Goal: Information Seeking & Learning: Learn about a topic

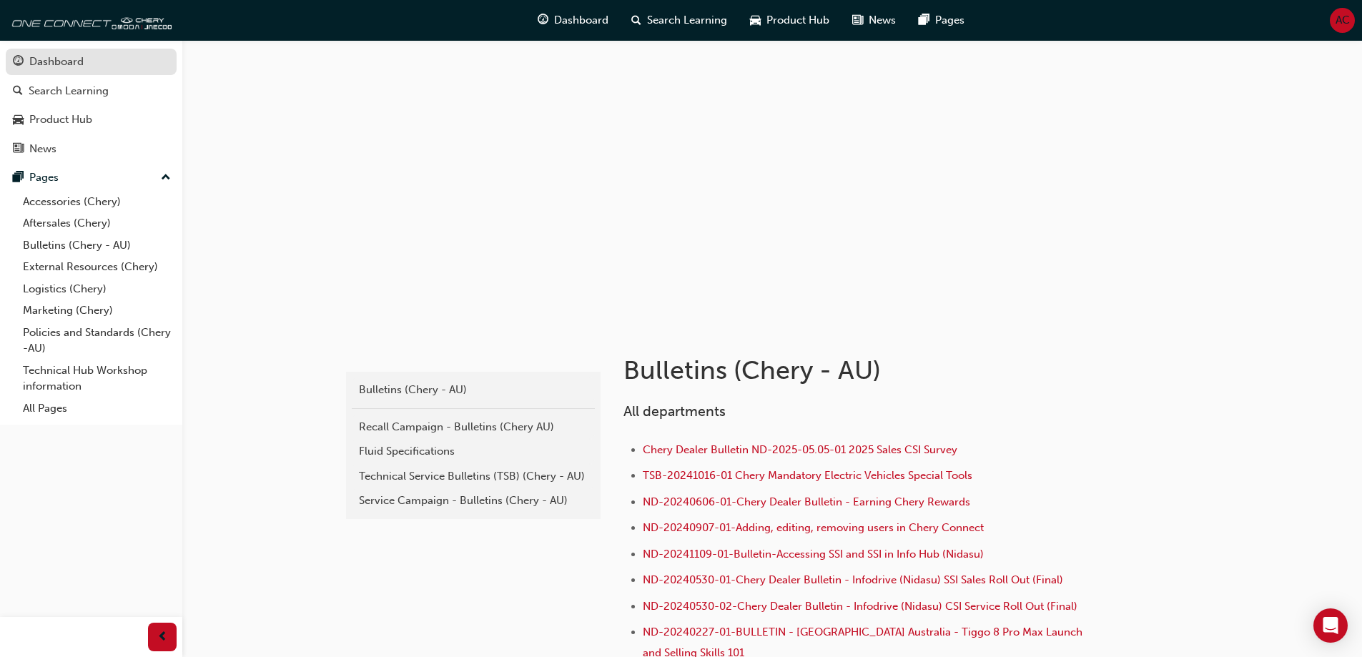
click at [63, 61] on div "Dashboard" at bounding box center [56, 62] width 54 height 16
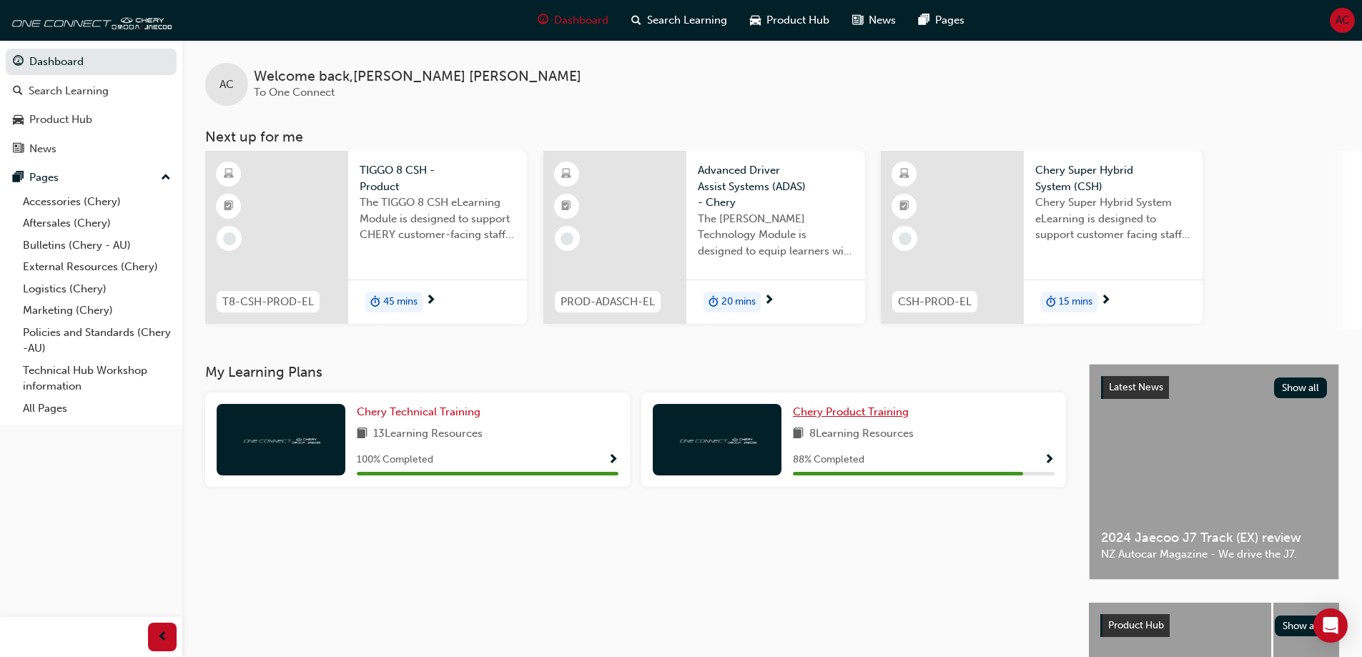
click at [861, 412] on span "Chery Product Training" at bounding box center [851, 411] width 116 height 13
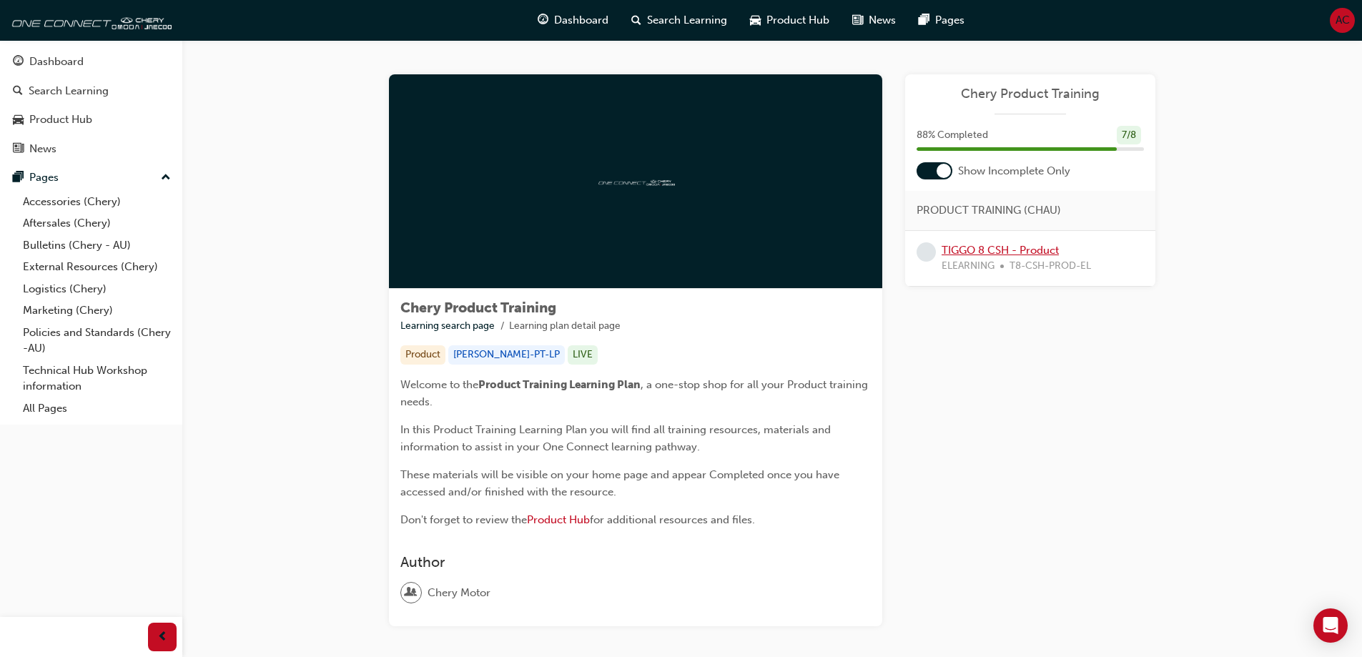
click at [1029, 253] on link "TIGGO 8 CSH - Product" at bounding box center [999, 250] width 117 height 13
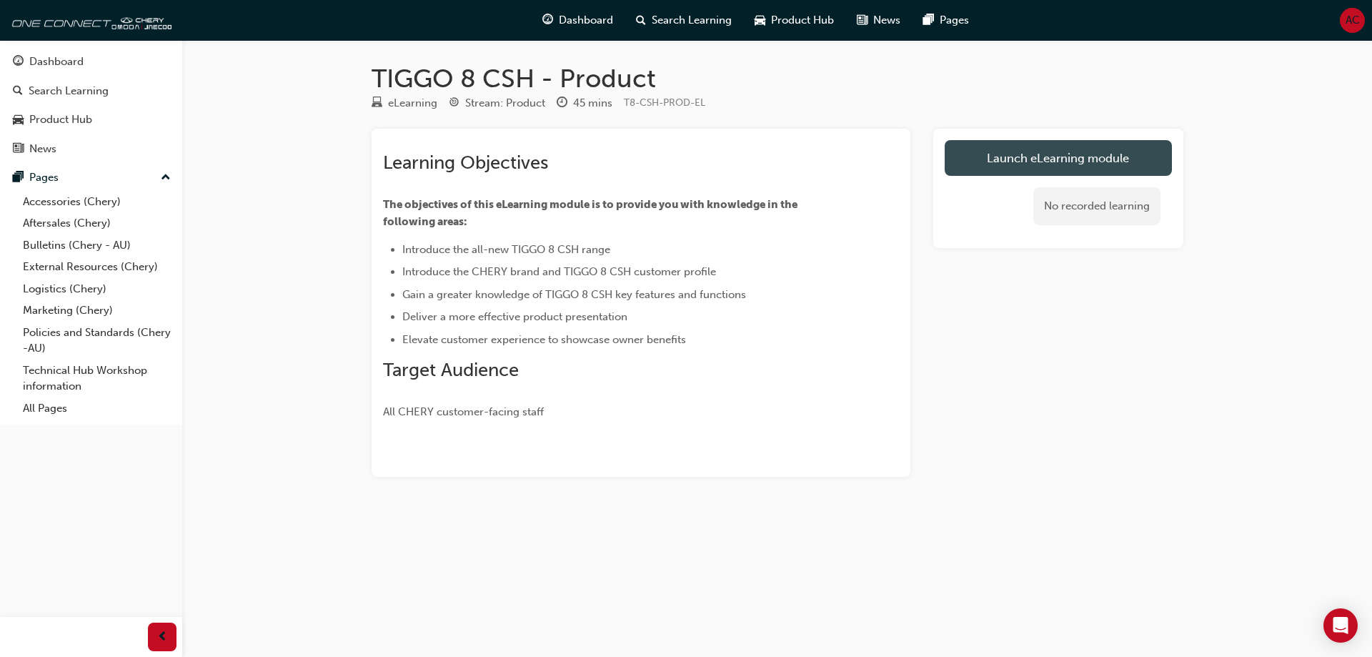
click at [1046, 161] on link "Launch eLearning module" at bounding box center [1058, 158] width 227 height 36
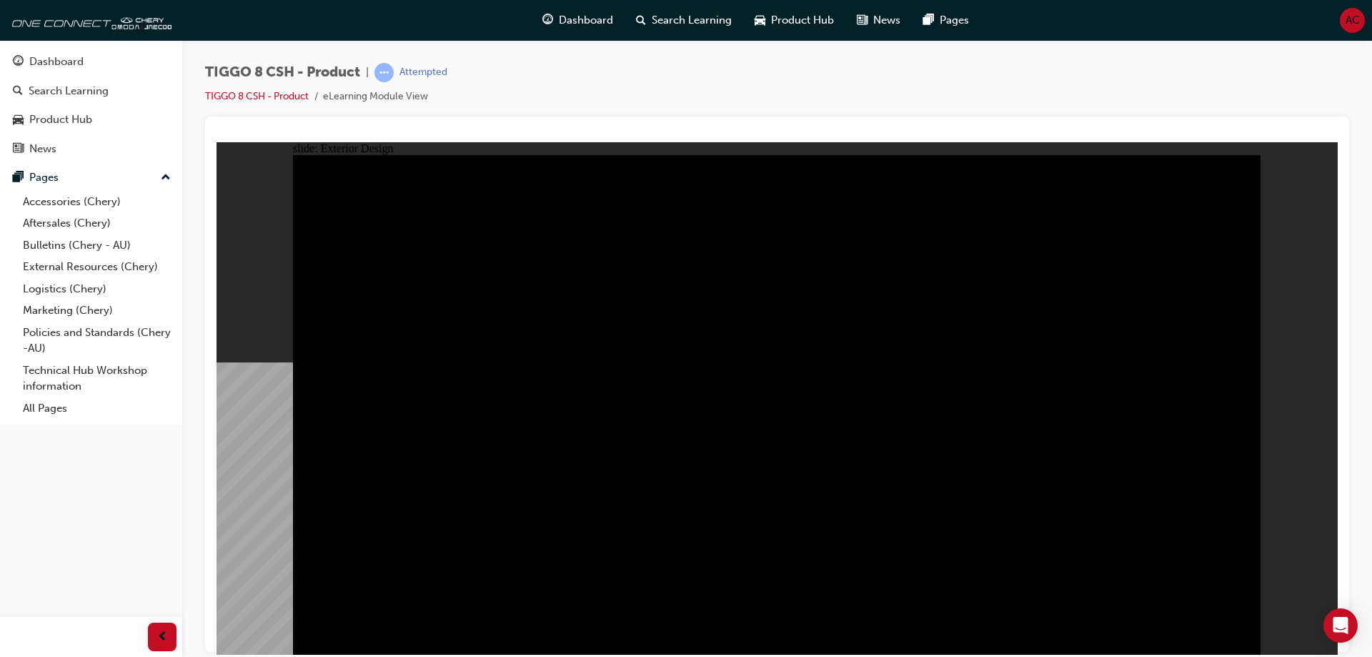
drag, startPoint x: 347, startPoint y: 215, endPoint x: 1223, endPoint y: 164, distance: 877.0
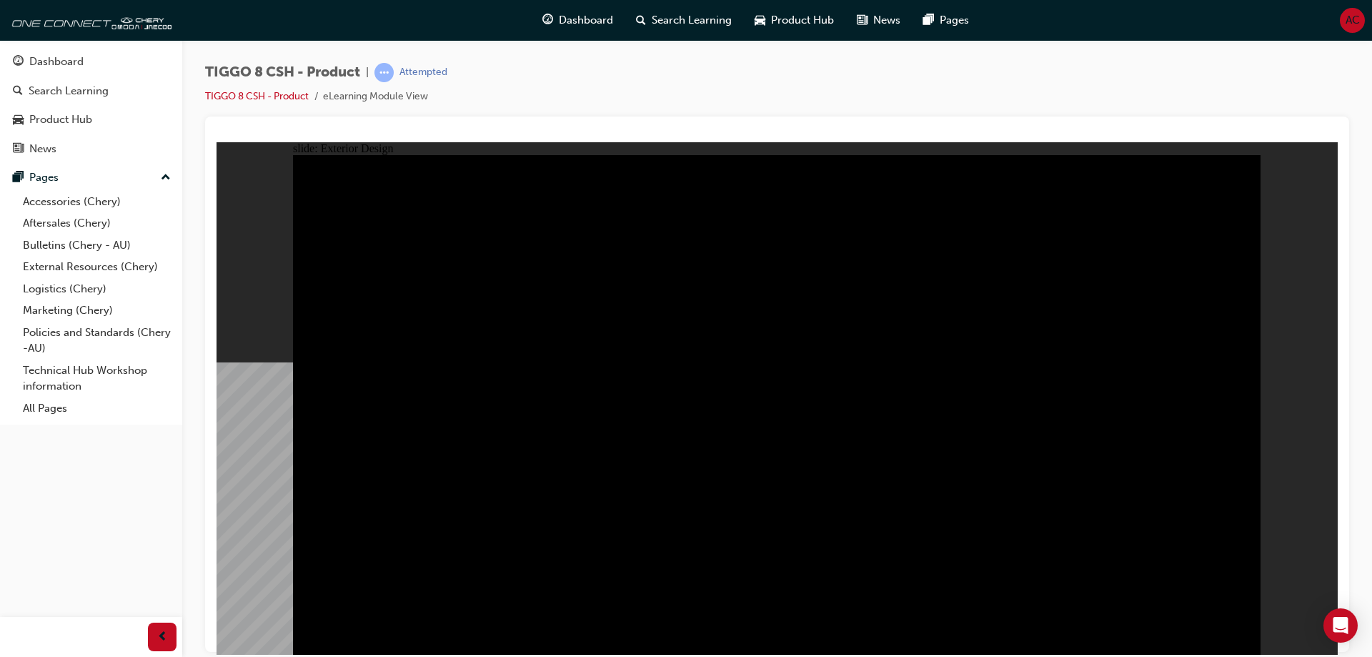
type input "23"
drag, startPoint x: 500, startPoint y: 212, endPoint x: 533, endPoint y: 264, distance: 62.1
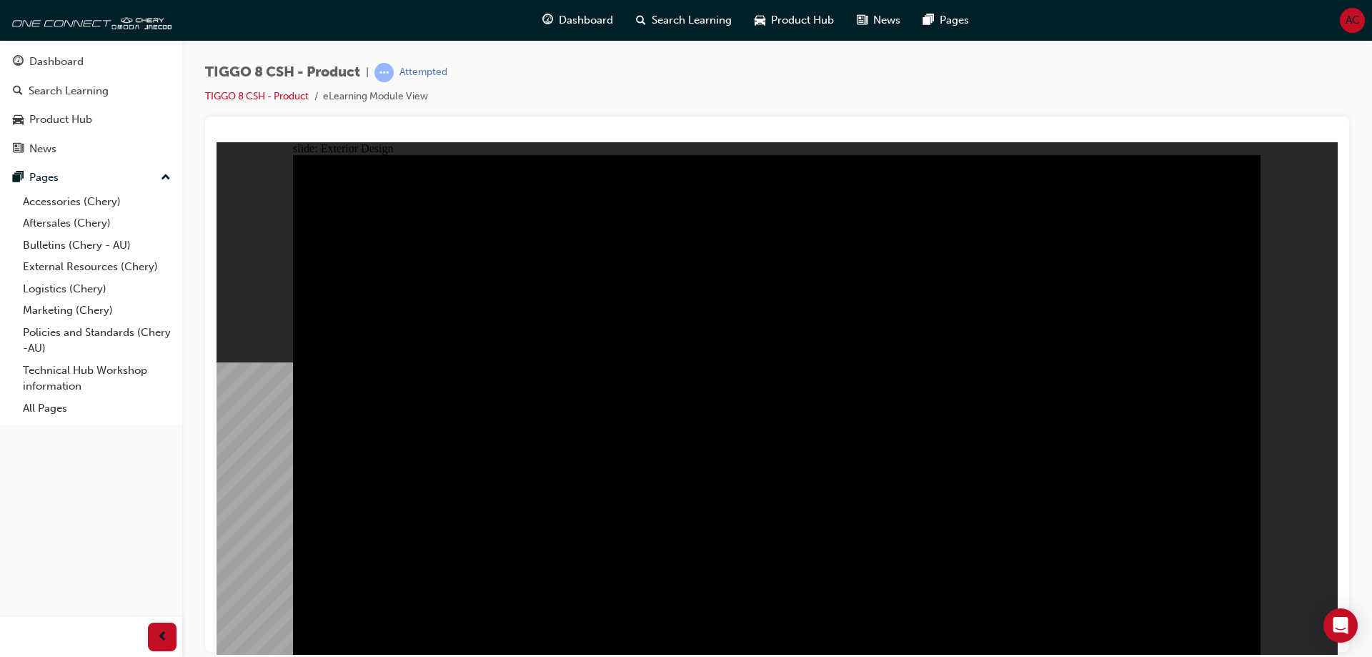
drag, startPoint x: 1026, startPoint y: 329, endPoint x: 975, endPoint y: 332, distance: 51.5
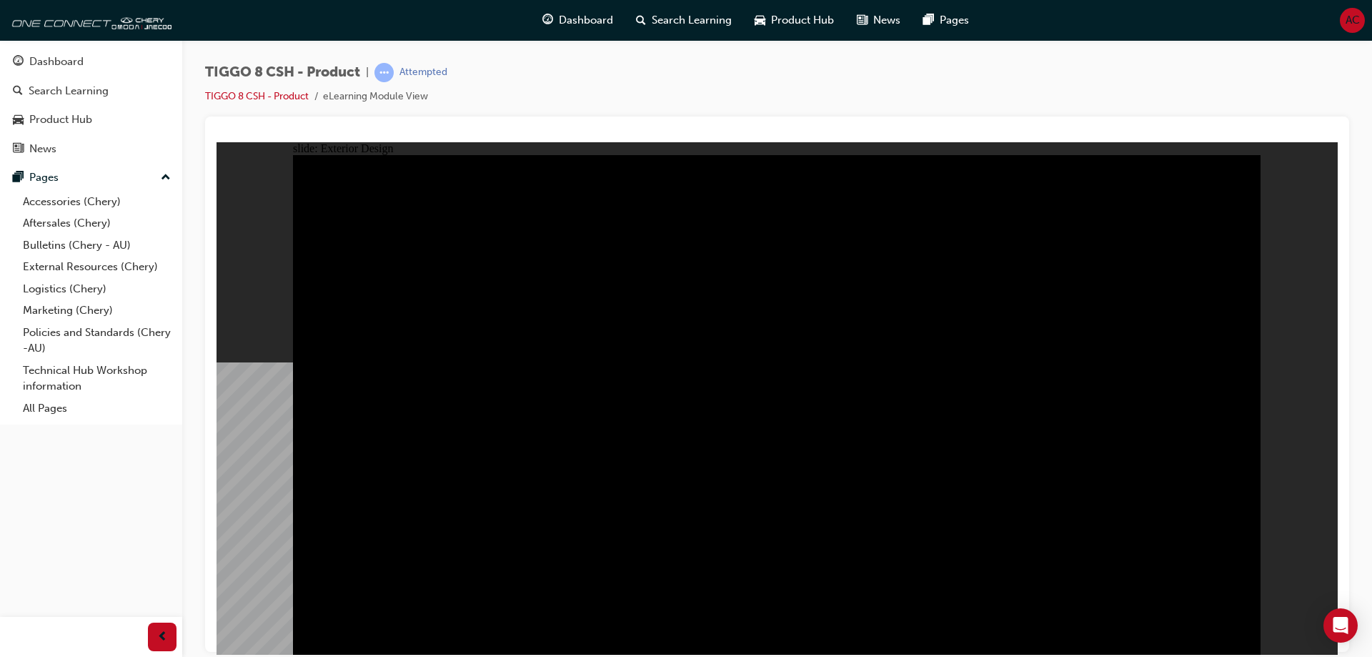
drag, startPoint x: 935, startPoint y: 317, endPoint x: 932, endPoint y: 304, distance: 13.2
drag, startPoint x: 968, startPoint y: 254, endPoint x: 985, endPoint y: 250, distance: 16.8
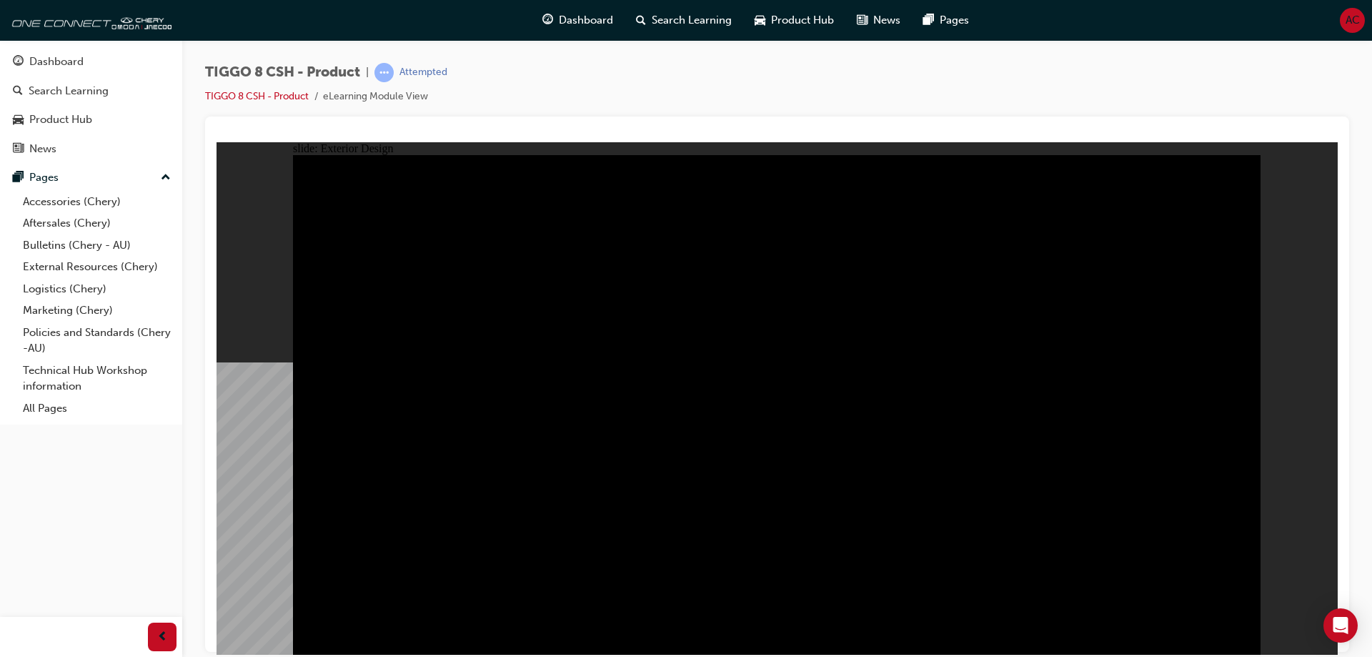
drag, startPoint x: 1132, startPoint y: 227, endPoint x: 1137, endPoint y: 269, distance: 43.2
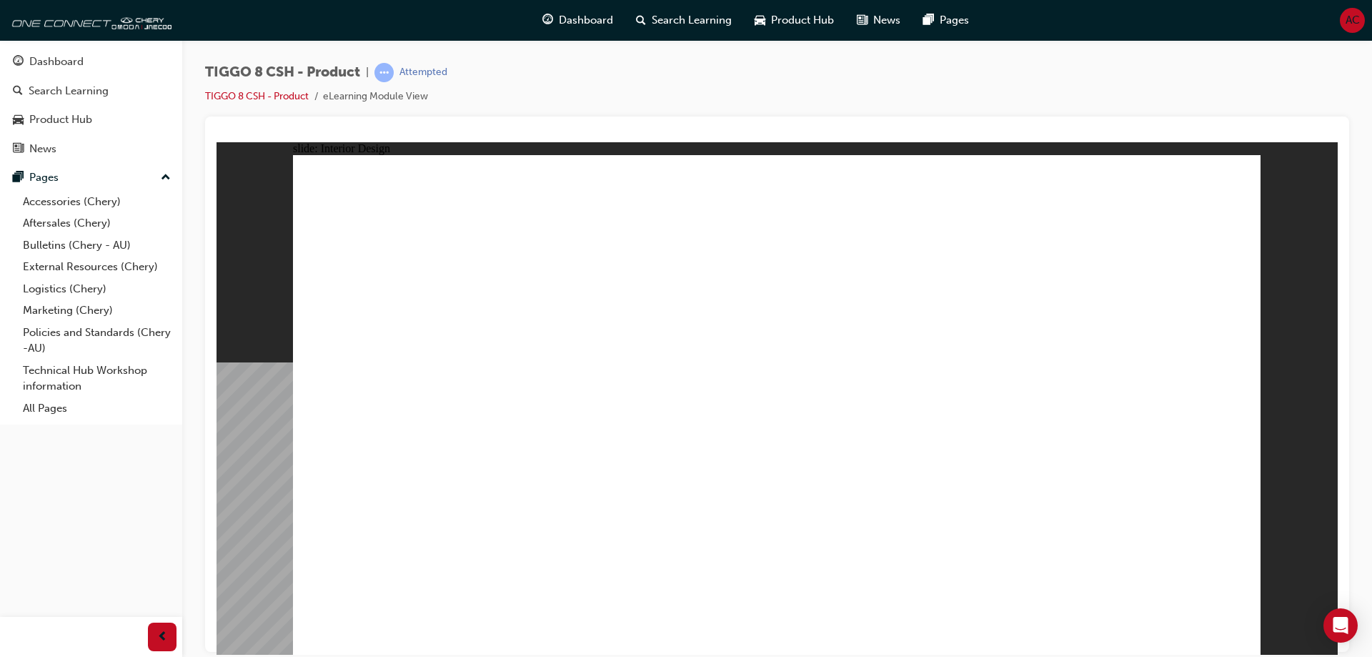
drag, startPoint x: 1175, startPoint y: 633, endPoint x: 1052, endPoint y: 638, distance: 123.0
drag, startPoint x: 1155, startPoint y: 634, endPoint x: 1209, endPoint y: 615, distance: 57.6
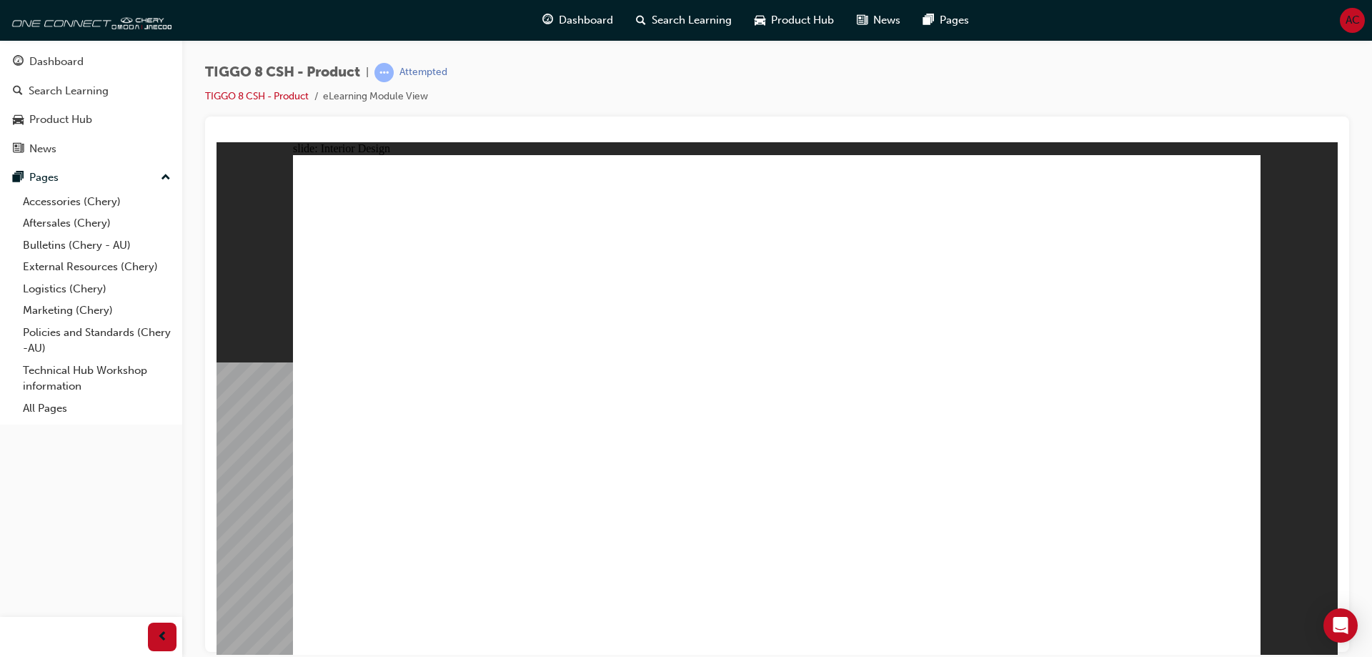
drag, startPoint x: 1066, startPoint y: 626, endPoint x: 1221, endPoint y: 643, distance: 156.8
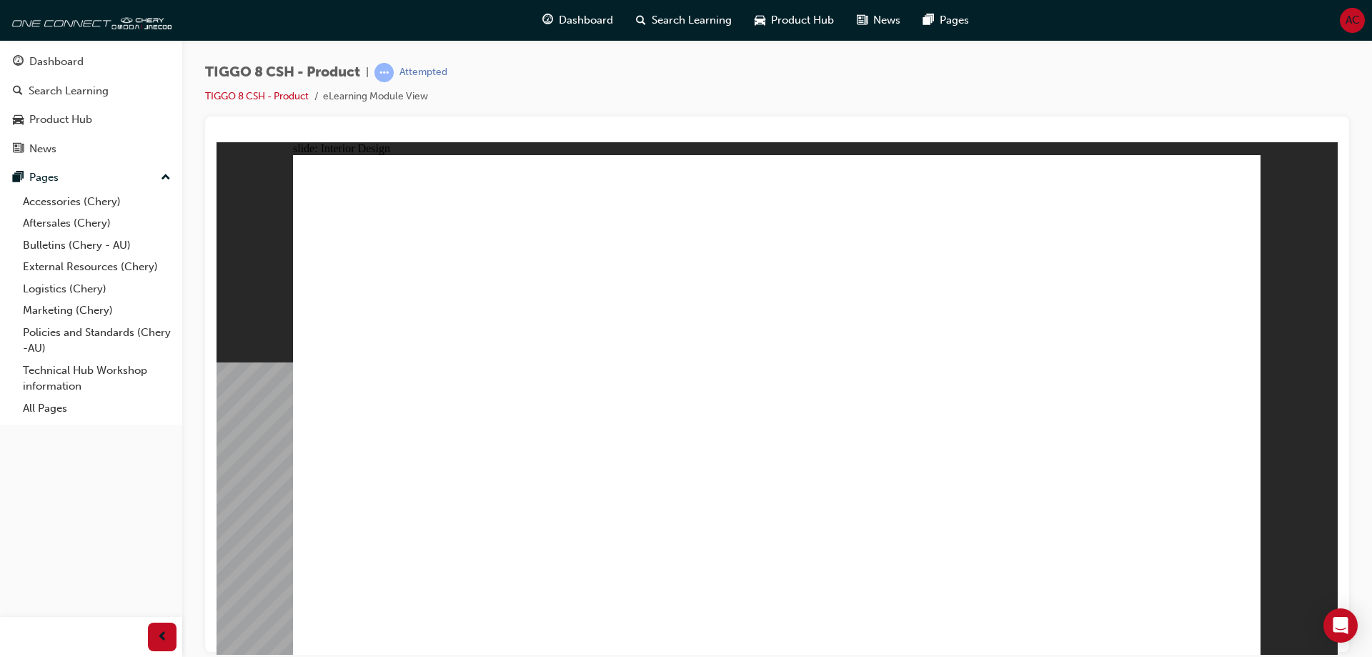
drag, startPoint x: 894, startPoint y: 152, endPoint x: 885, endPoint y: 152, distance: 9.3
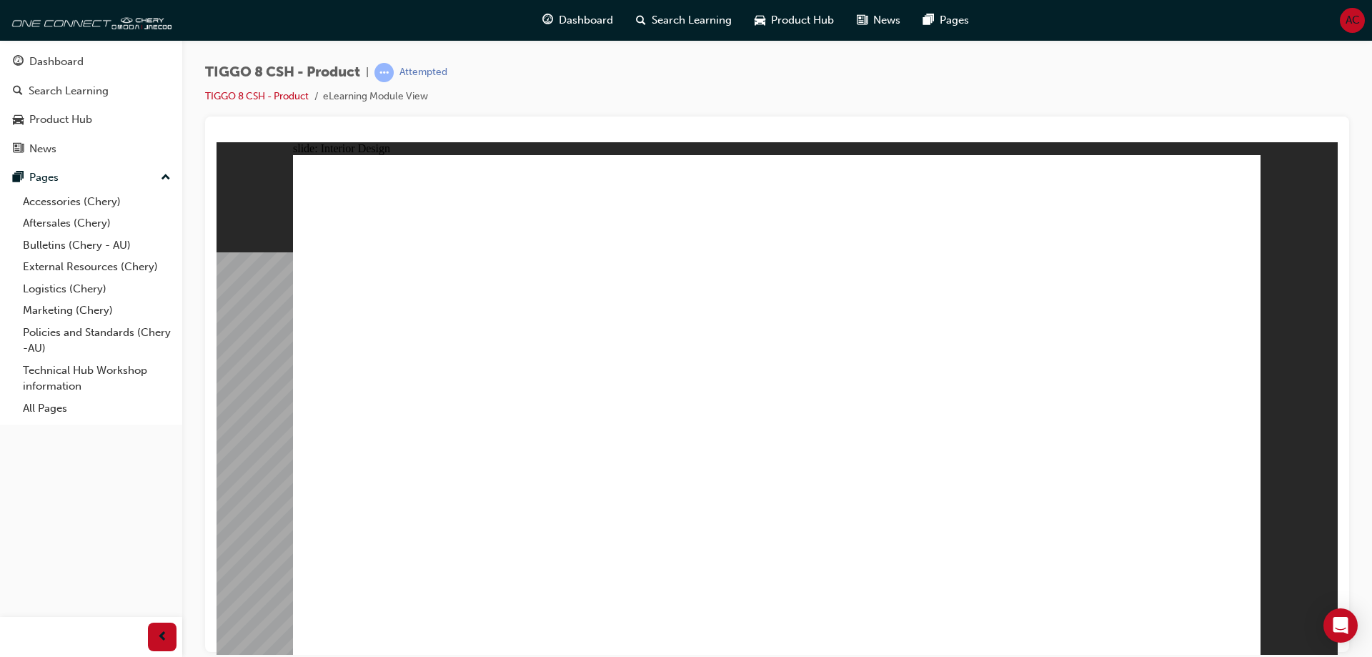
drag, startPoint x: 677, startPoint y: 447, endPoint x: 675, endPoint y: 480, distance: 32.9
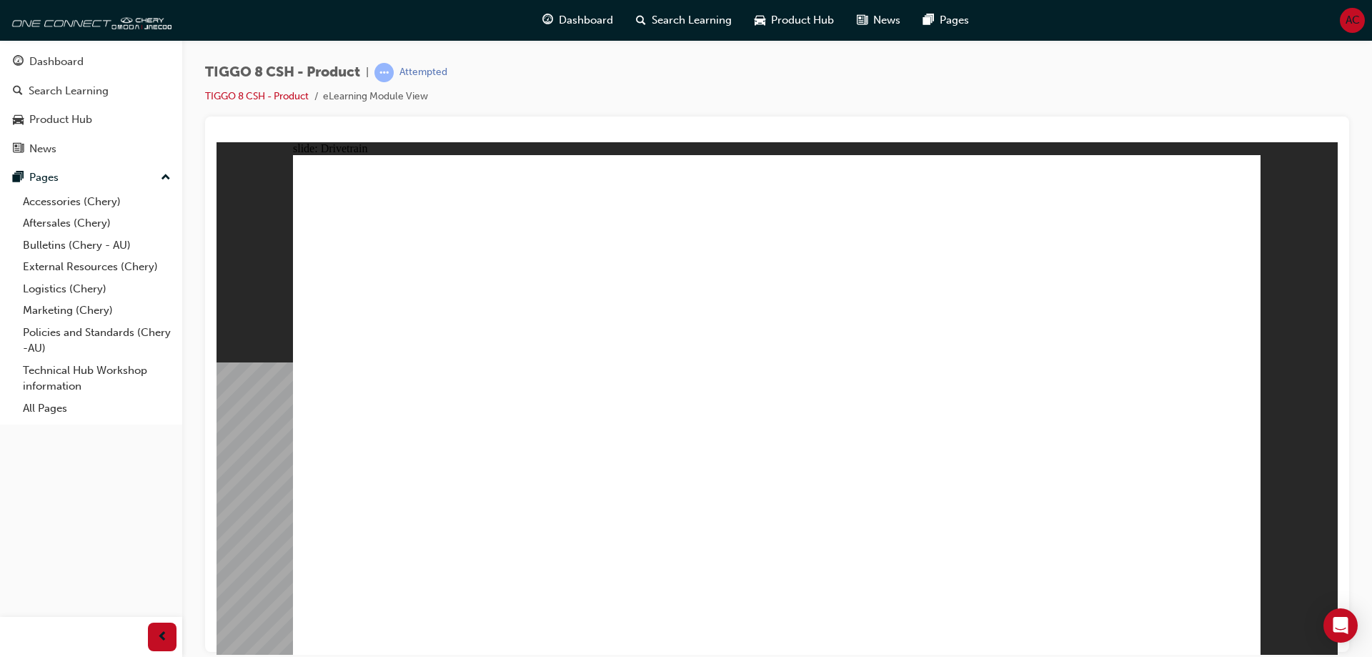
type input "0"
drag, startPoint x: 390, startPoint y: 385, endPoint x: 307, endPoint y: 370, distance: 85.0
